Goal: Find contact information: Find contact information

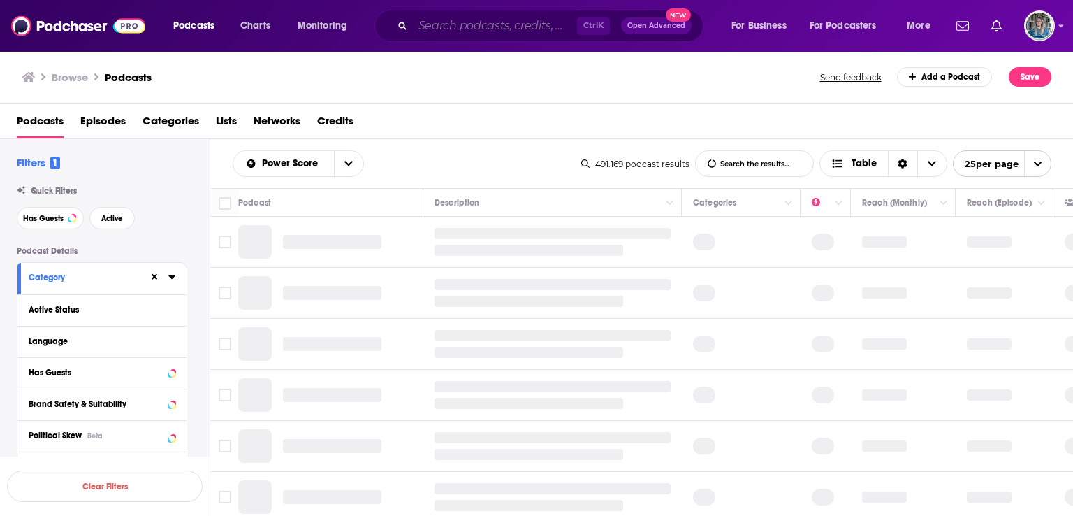
click at [516, 29] on input "Search podcasts, credits, & more..." at bounding box center [495, 26] width 164 height 22
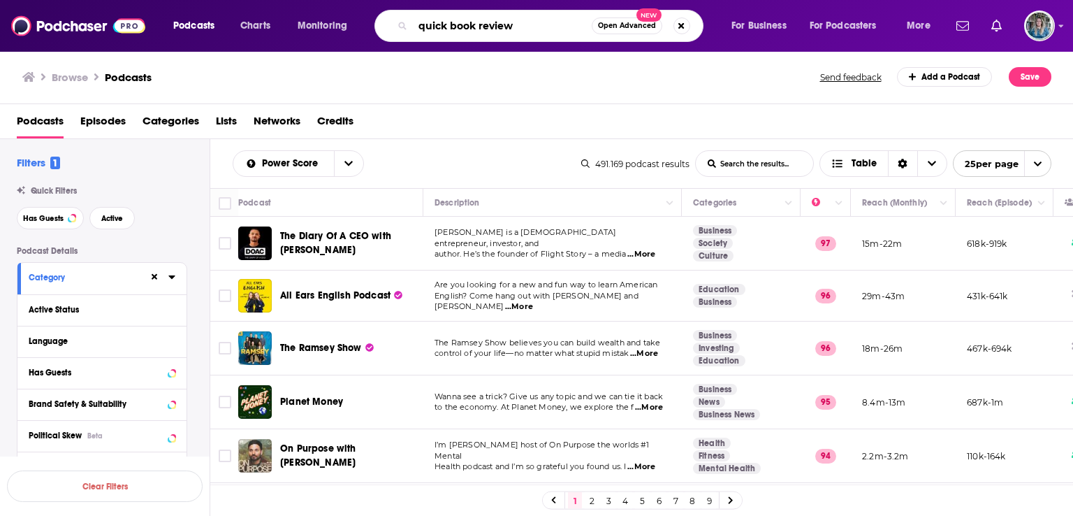
type input "quick book reviews"
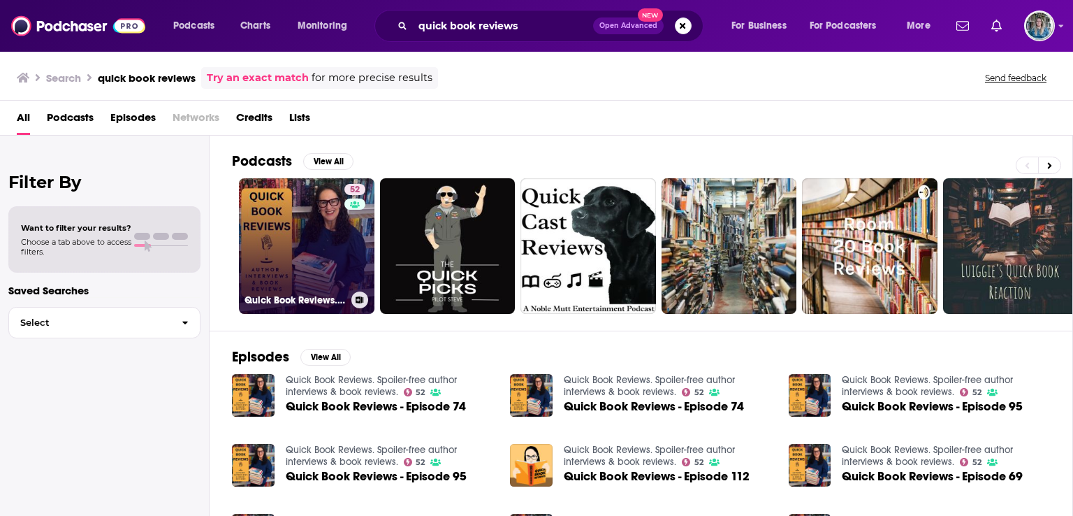
click at [269, 223] on link "52 Quick Book Reviews. Spoiler-free author interviews & book reviews." at bounding box center [307, 246] width 136 height 136
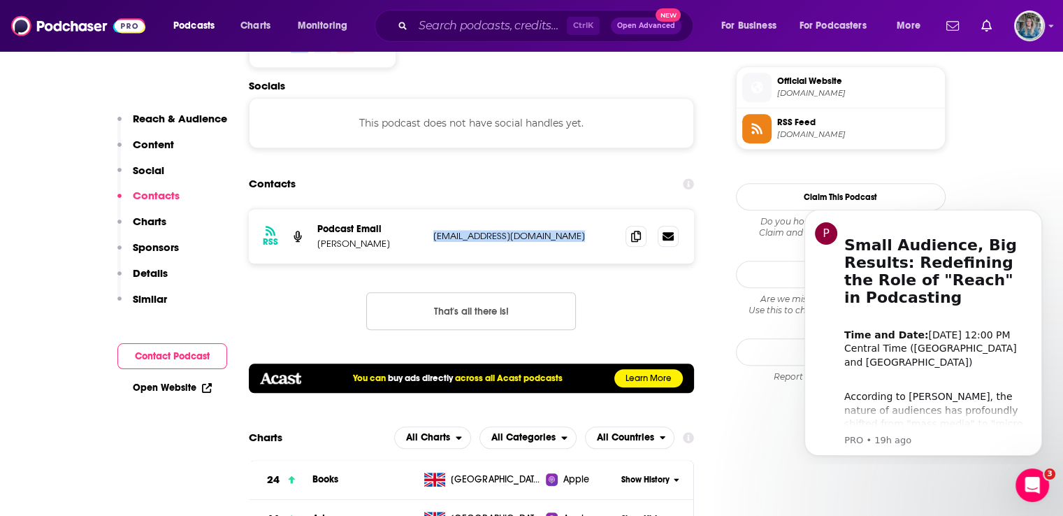
drag, startPoint x: 569, startPoint y: 178, endPoint x: 435, endPoint y: 183, distance: 133.5
click at [435, 230] on p "quickbookreviews@outlook.com" at bounding box center [524, 236] width 182 height 12
copy p "quickbookreviews@outlook.com"
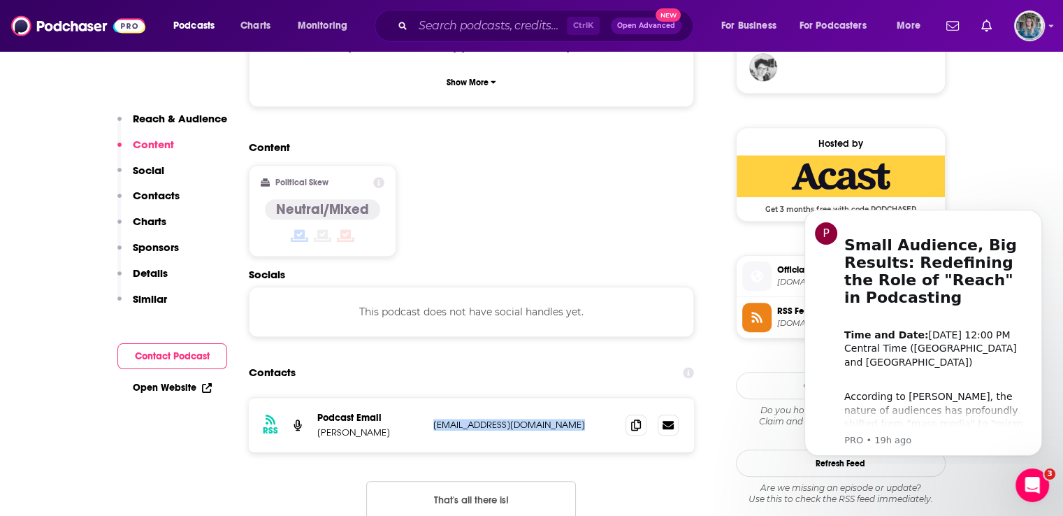
scroll to position [1067, 0]
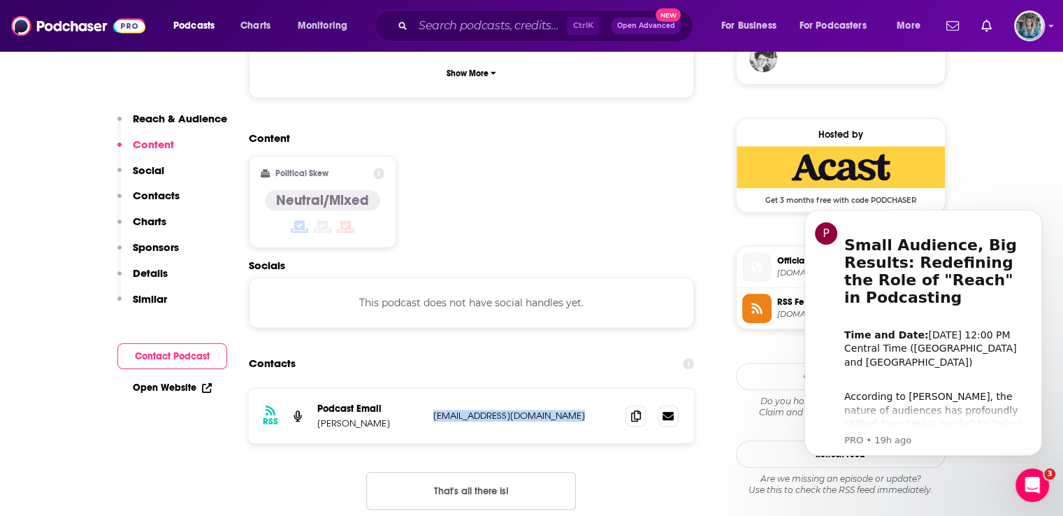
copy p "quickbookreviews@outlook.com"
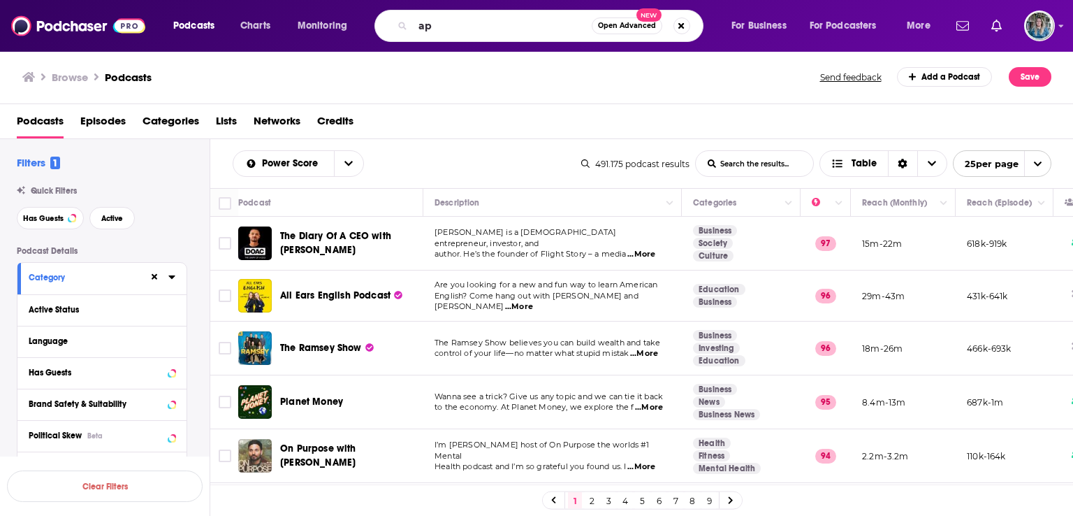
type input "a"
type input "paul whitehouse"
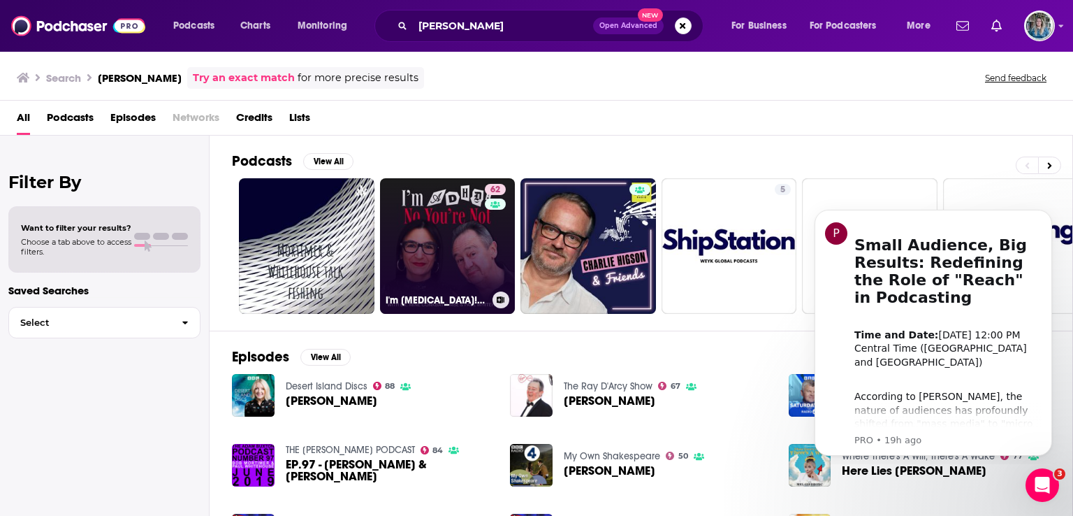
click at [458, 255] on link "62 I'm ADHD! No You're Not" at bounding box center [448, 246] width 136 height 136
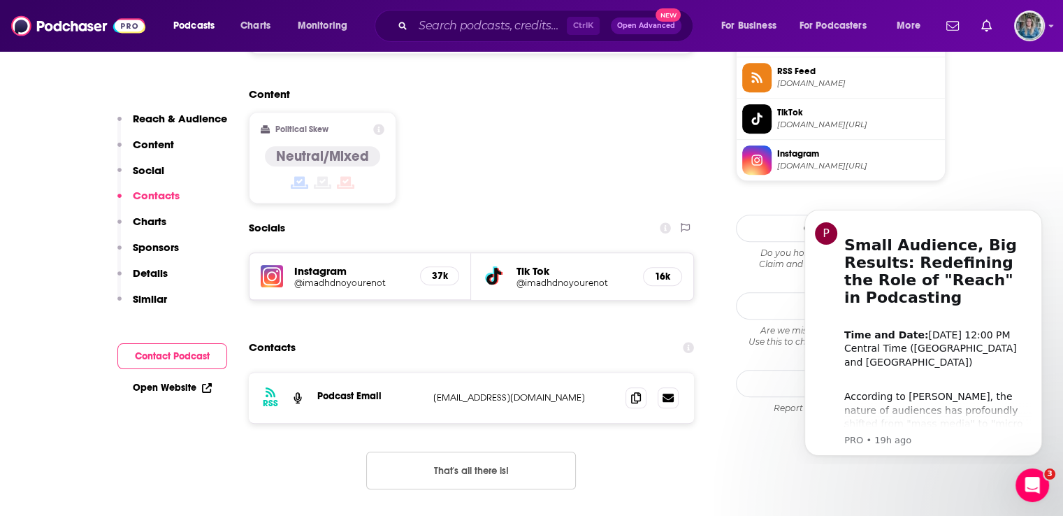
scroll to position [1170, 0]
click at [543, 391] on p "hello@imadhdnoyourenot.com" at bounding box center [524, 397] width 182 height 12
drag, startPoint x: 577, startPoint y: 324, endPoint x: 410, endPoint y: 322, distance: 167.0
click at [0, 0] on div "Podcast Email hello@imadhdnoyourenot.com hello@imadhdnoyourenot.com" at bounding box center [0, 0] width 0 height 0
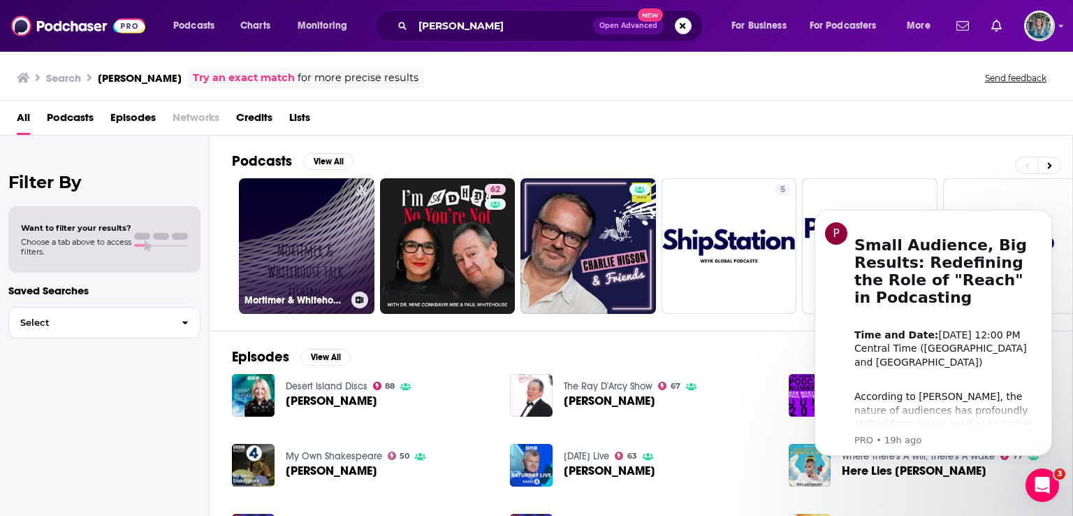
click at [355, 241] on link "Mortimer & Whitehouse talk fishing" at bounding box center [307, 246] width 136 height 136
